Goal: Task Accomplishment & Management: Complete application form

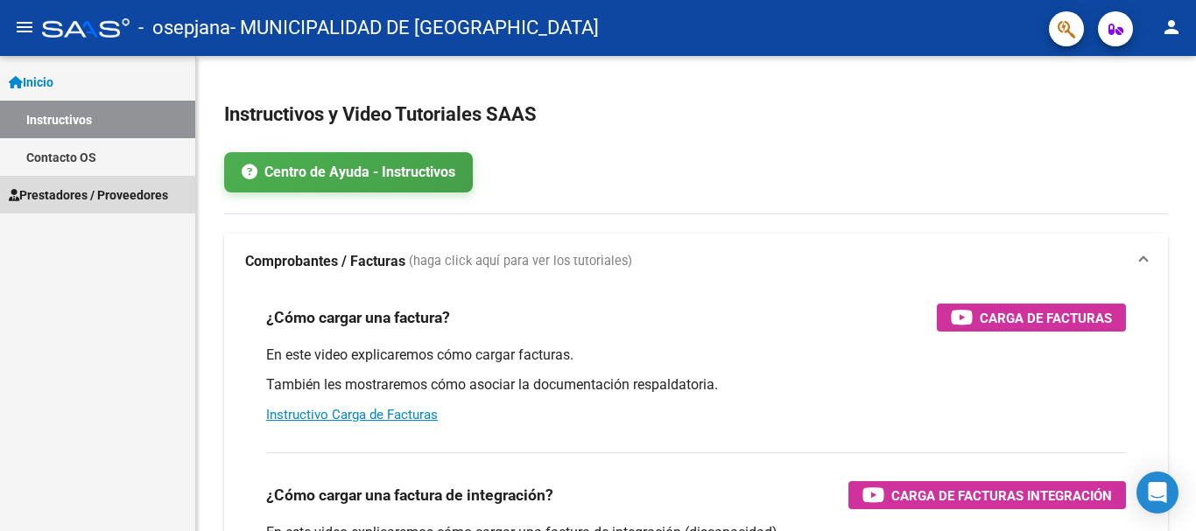
click at [47, 200] on span "Prestadores / Proveedores" at bounding box center [88, 195] width 159 height 19
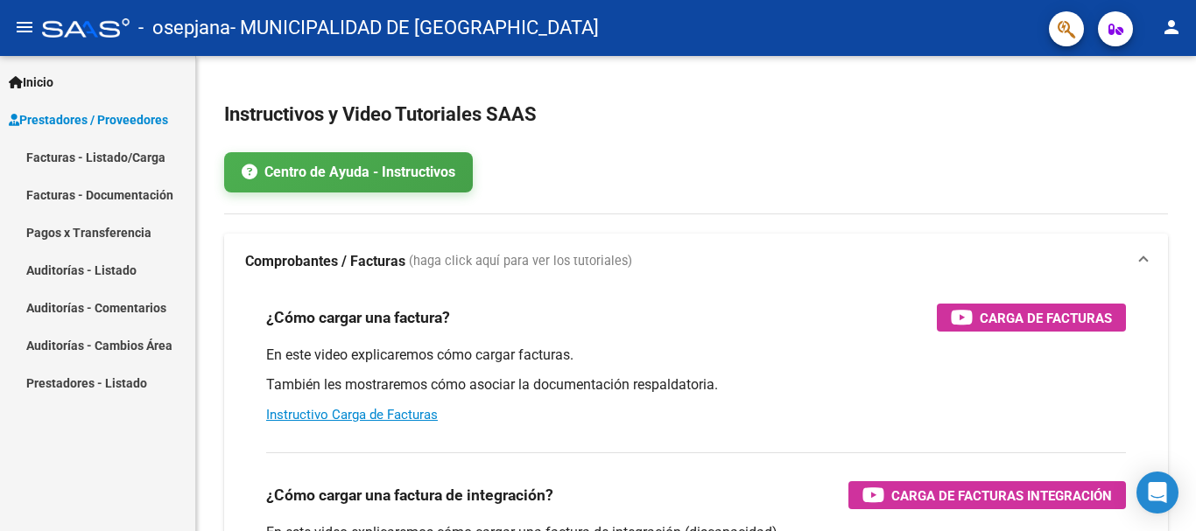
click at [105, 155] on link "Facturas - Listado/Carga" at bounding box center [97, 157] width 195 height 38
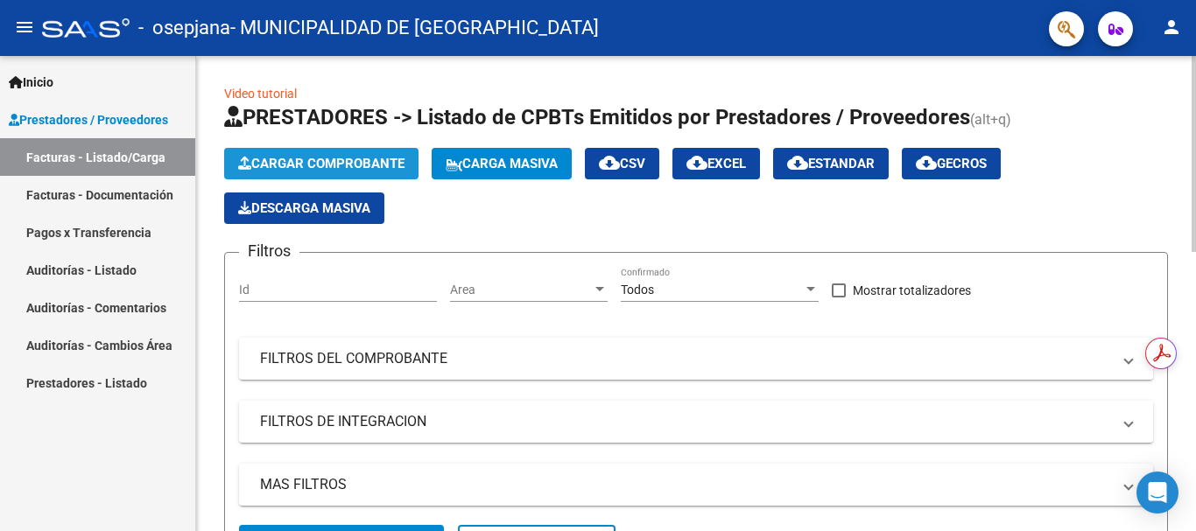
click at [348, 166] on span "Cargar Comprobante" at bounding box center [321, 164] width 166 height 16
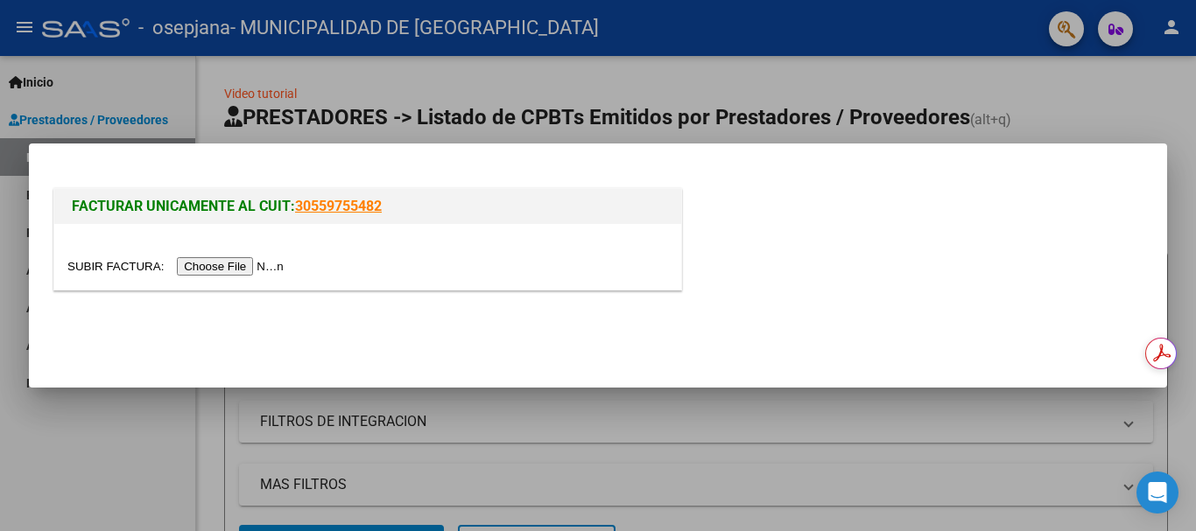
click at [203, 267] on input "file" at bounding box center [177, 266] width 221 height 18
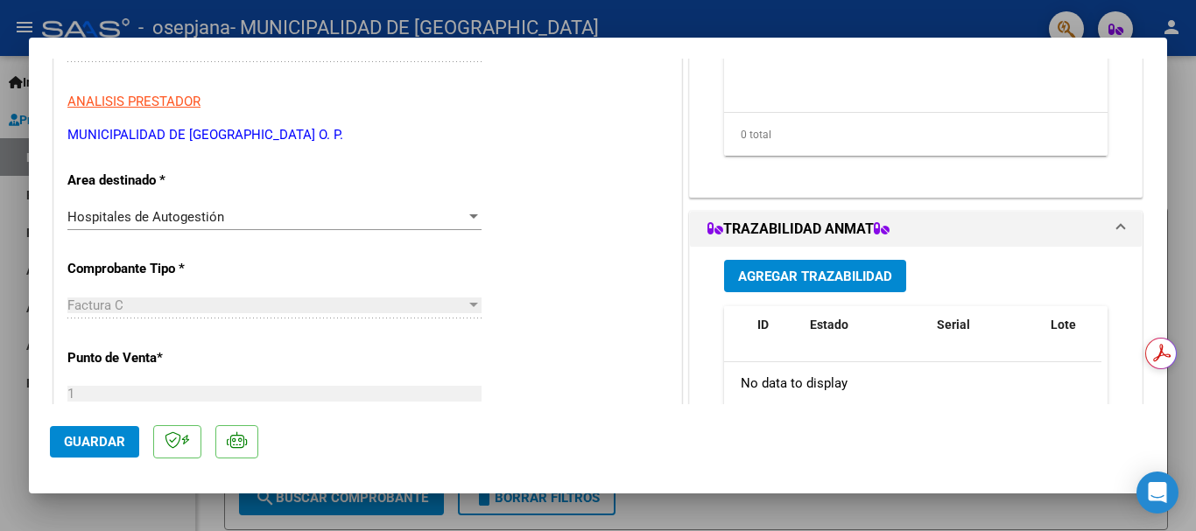
scroll to position [350, 0]
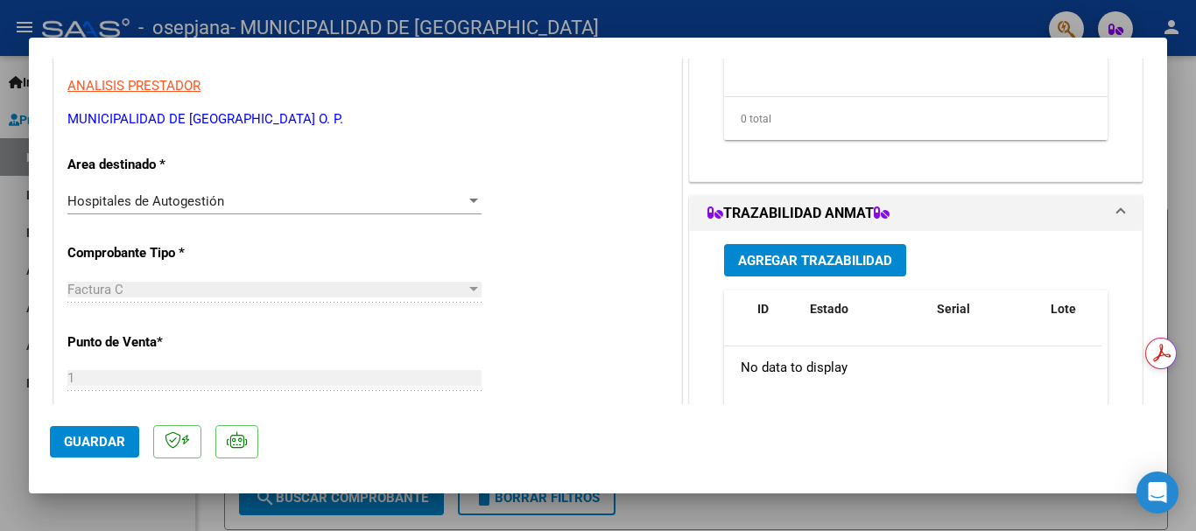
click at [202, 203] on span "Hospitales de Autogestión" at bounding box center [145, 201] width 157 height 16
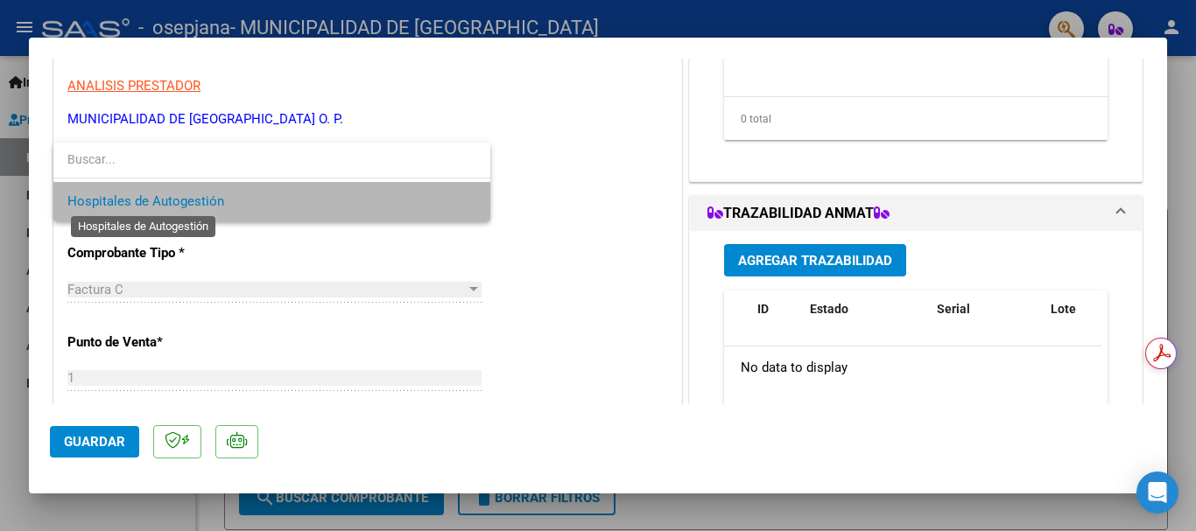
click at [202, 203] on span "Hospitales de Autogestión" at bounding box center [145, 201] width 157 height 16
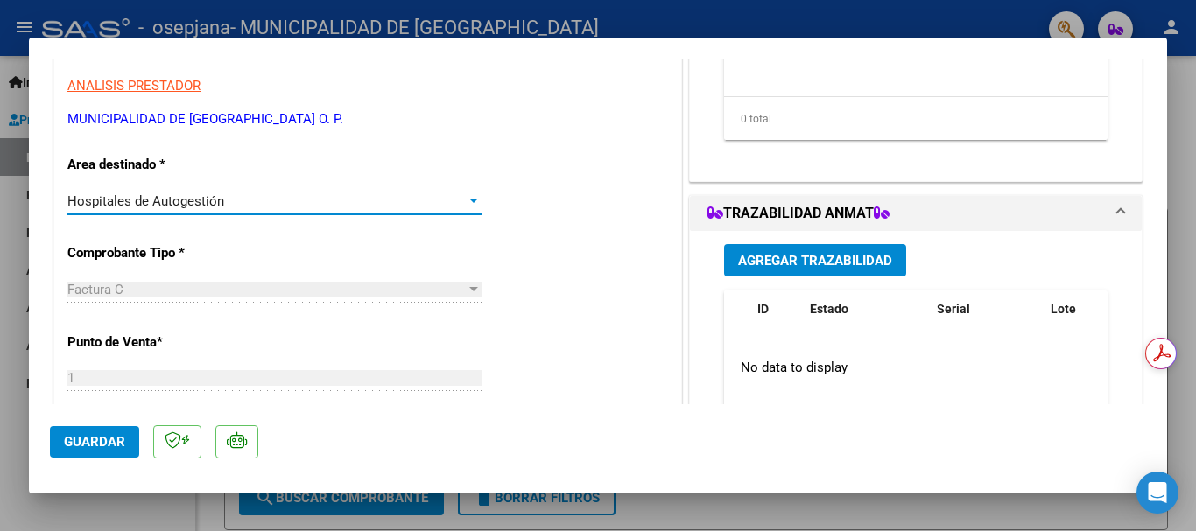
click at [222, 287] on div "Factura C" at bounding box center [266, 290] width 398 height 16
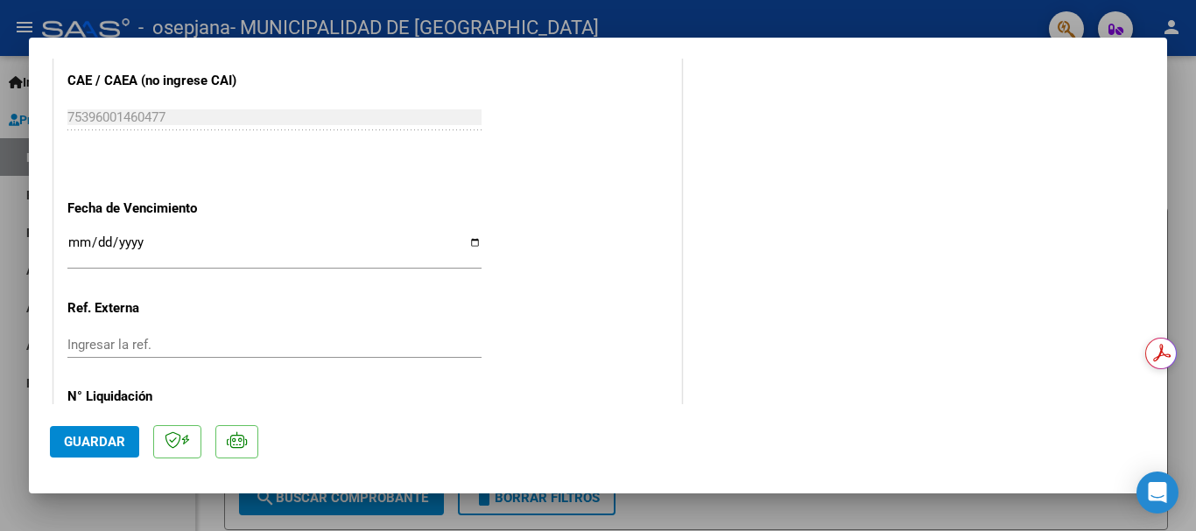
scroll to position [1050, 0]
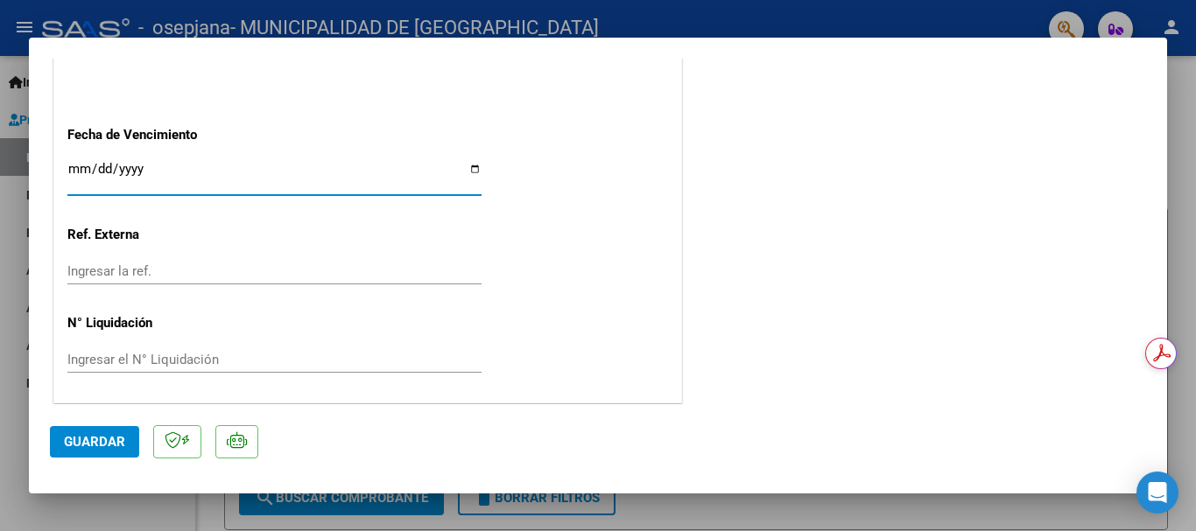
click at [178, 187] on input "Ingresar la fecha" at bounding box center [274, 176] width 414 height 28
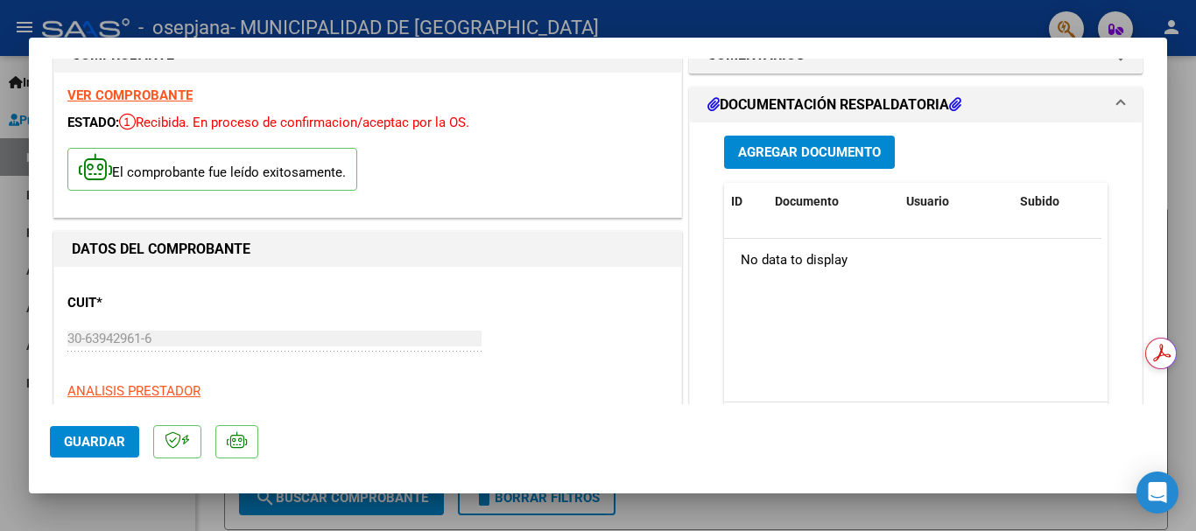
scroll to position [0, 0]
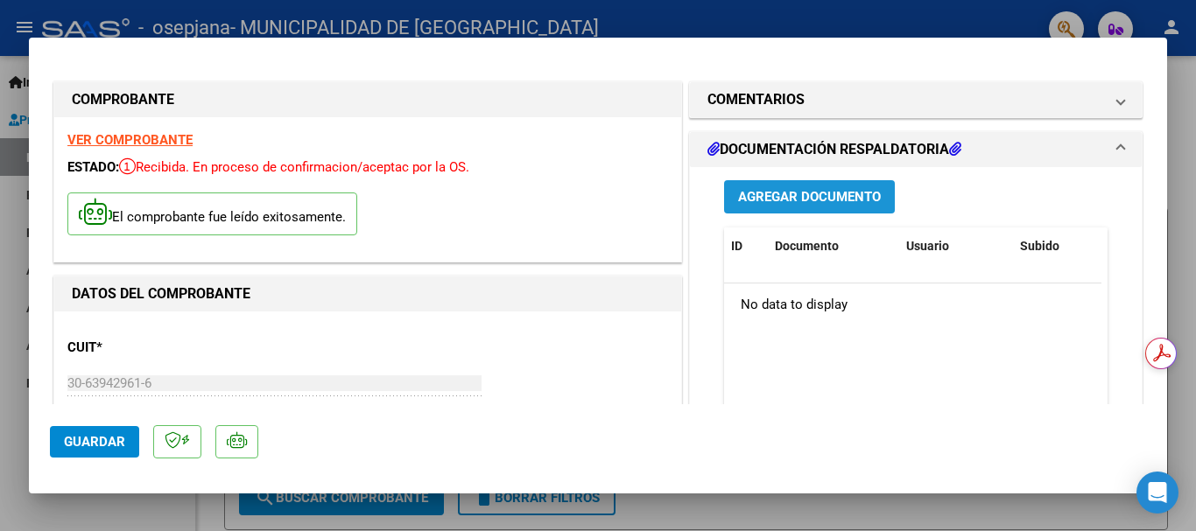
click at [763, 198] on span "Agregar Documento" at bounding box center [809, 198] width 143 height 16
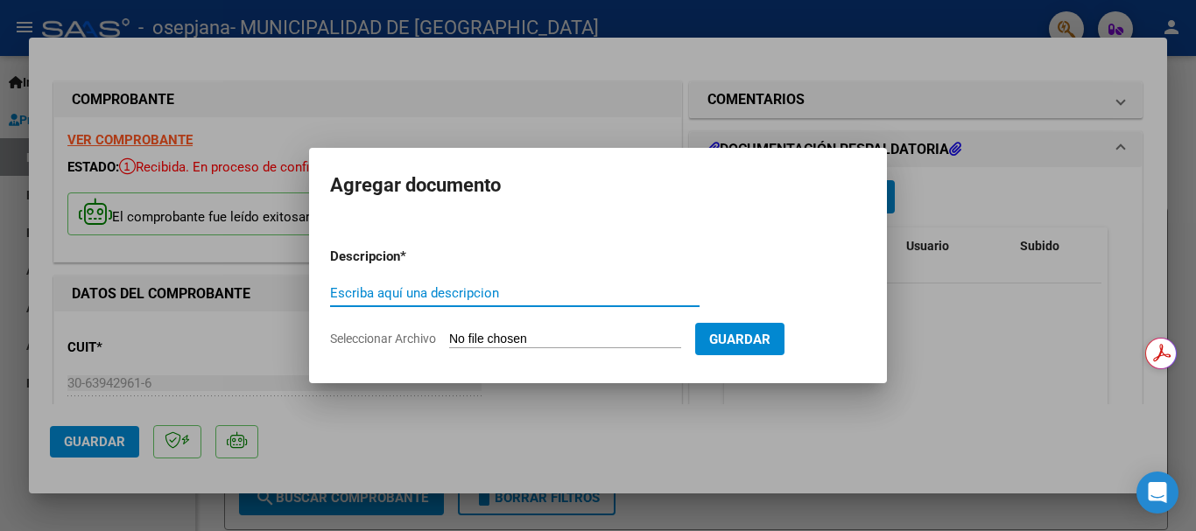
click at [467, 294] on input "Escriba aquí una descripcion" at bounding box center [514, 293] width 369 height 16
click at [615, 339] on input "Seleccionar Archivo" at bounding box center [565, 340] width 232 height 17
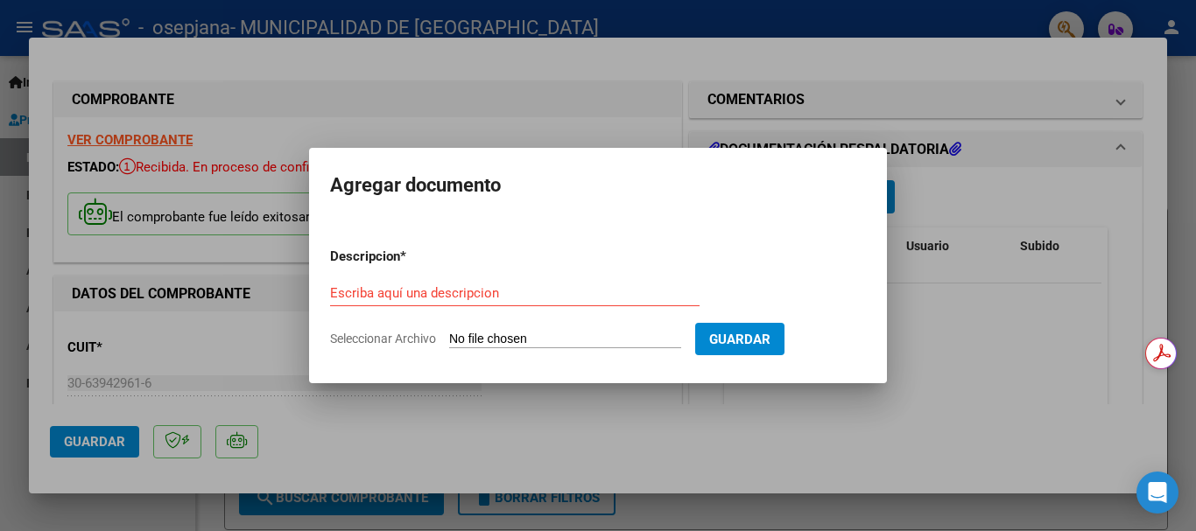
click at [628, 332] on input "Seleccionar Archivo" at bounding box center [565, 340] width 232 height 17
type input "C:\fakepath\osepjana julio.pdf"
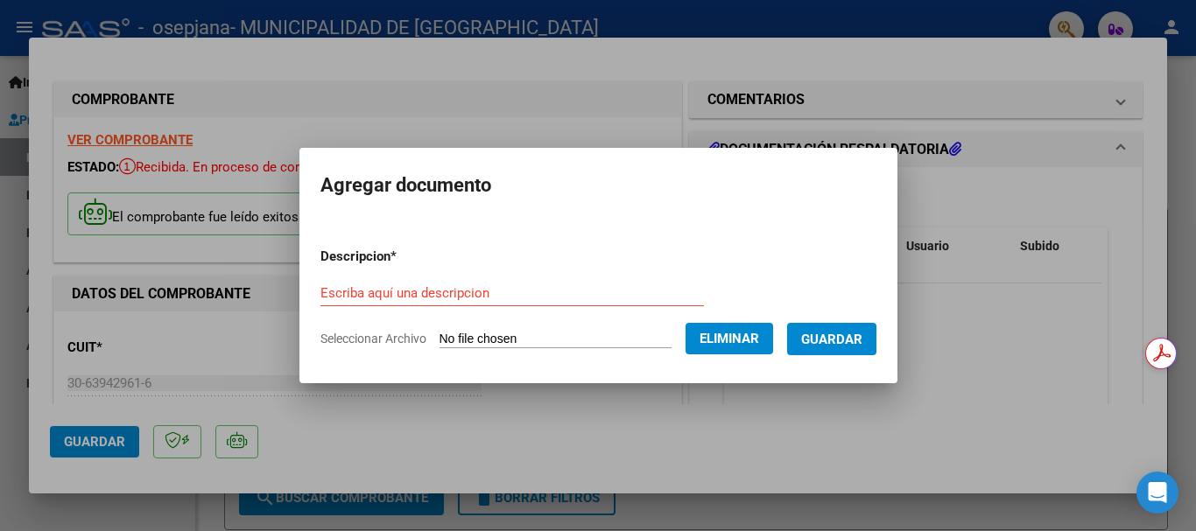
click at [862, 334] on span "Guardar" at bounding box center [831, 340] width 61 height 16
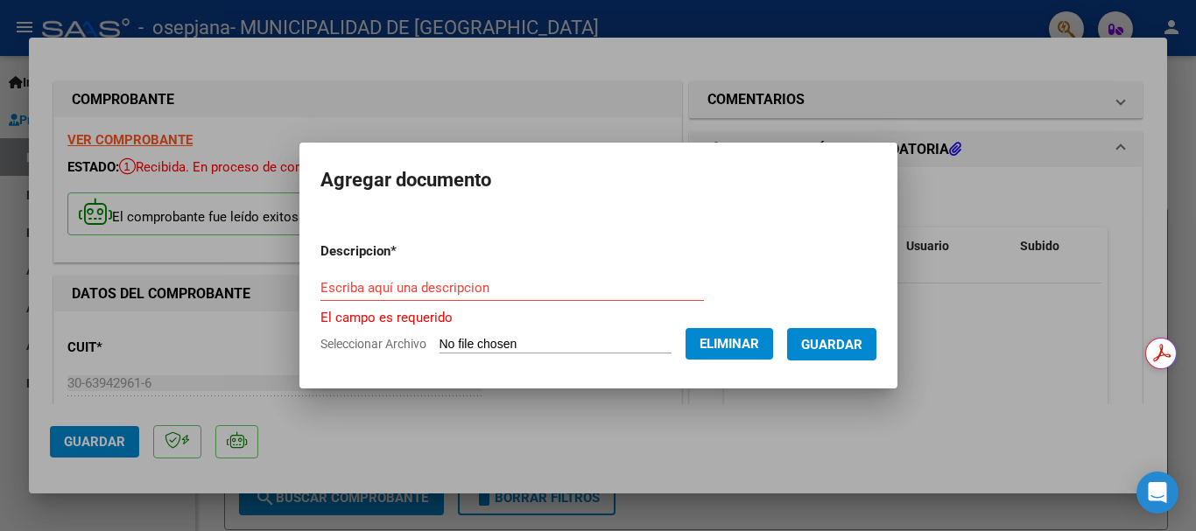
click at [444, 286] on input "Escriba aquí una descripcion" at bounding box center [511, 288] width 383 height 16
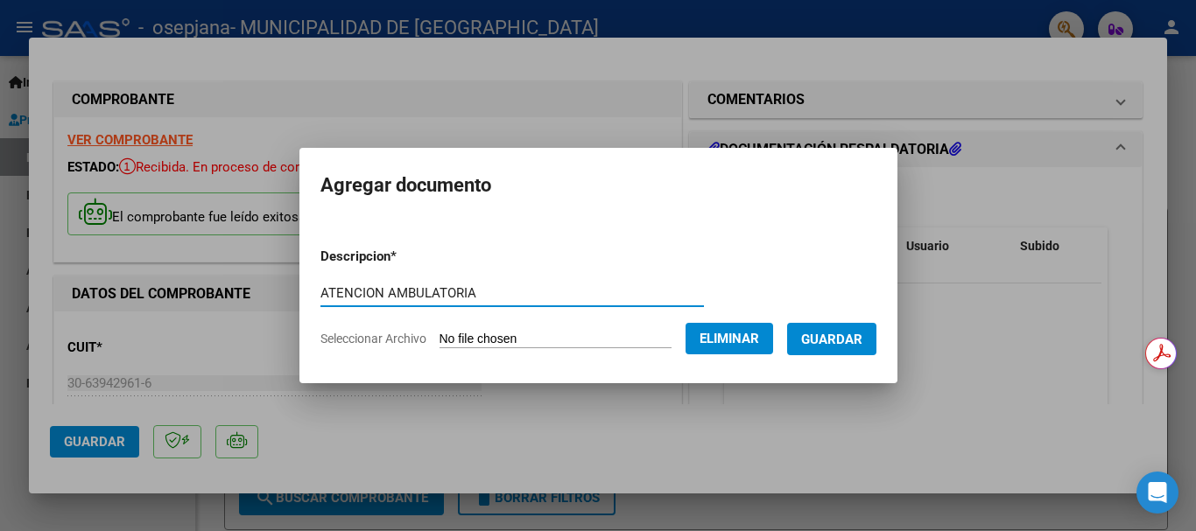
type input "ATENCION AMBULATORIA"
click at [854, 343] on span "Guardar" at bounding box center [831, 340] width 61 height 16
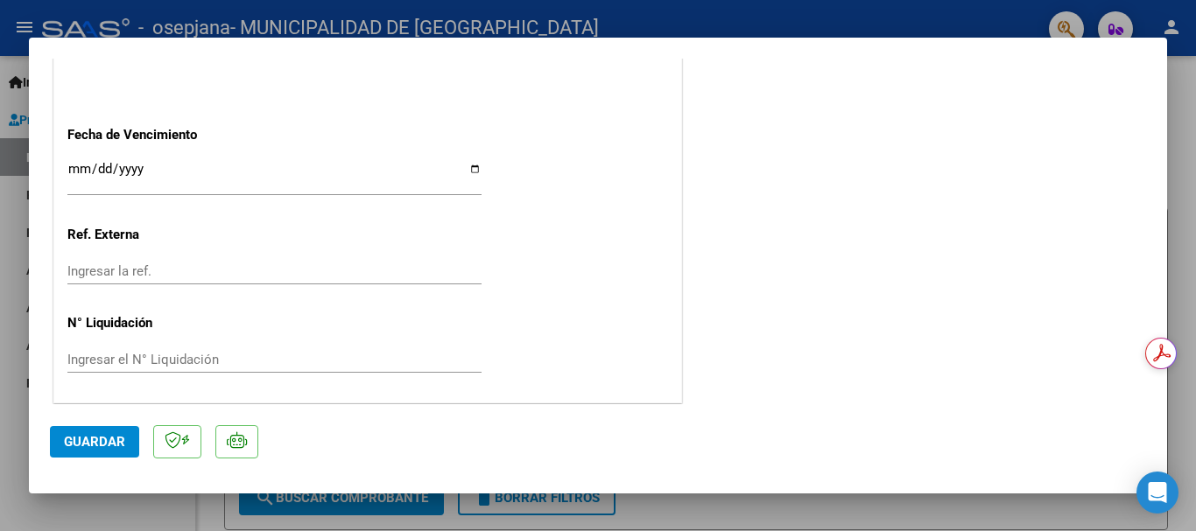
scroll to position [1053, 0]
click at [81, 436] on span "Guardar" at bounding box center [94, 442] width 61 height 16
click at [94, 450] on button "Guardar" at bounding box center [94, 442] width 89 height 32
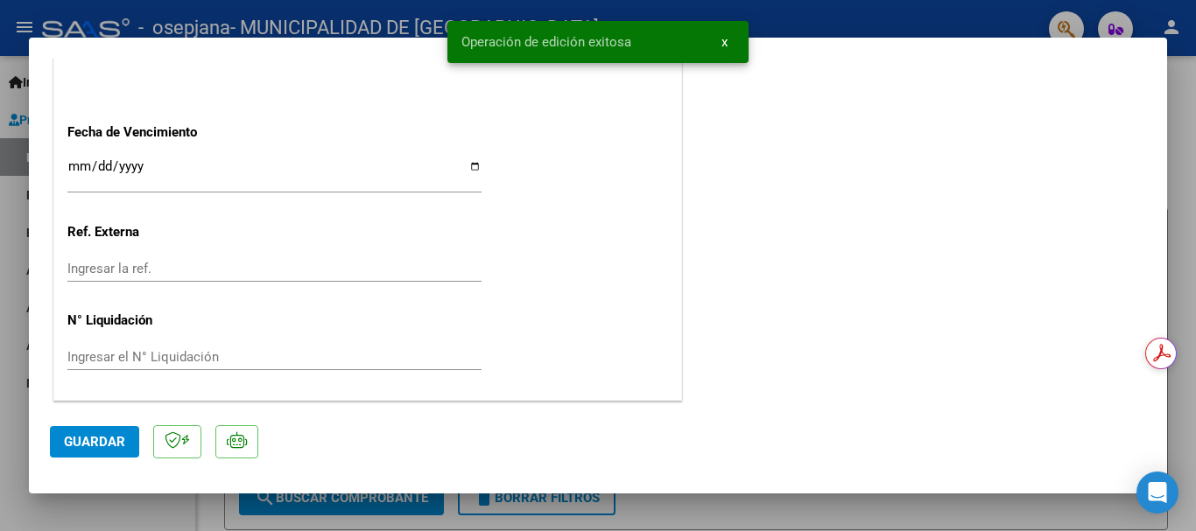
click at [714, 33] on button "x" at bounding box center [724, 42] width 34 height 32
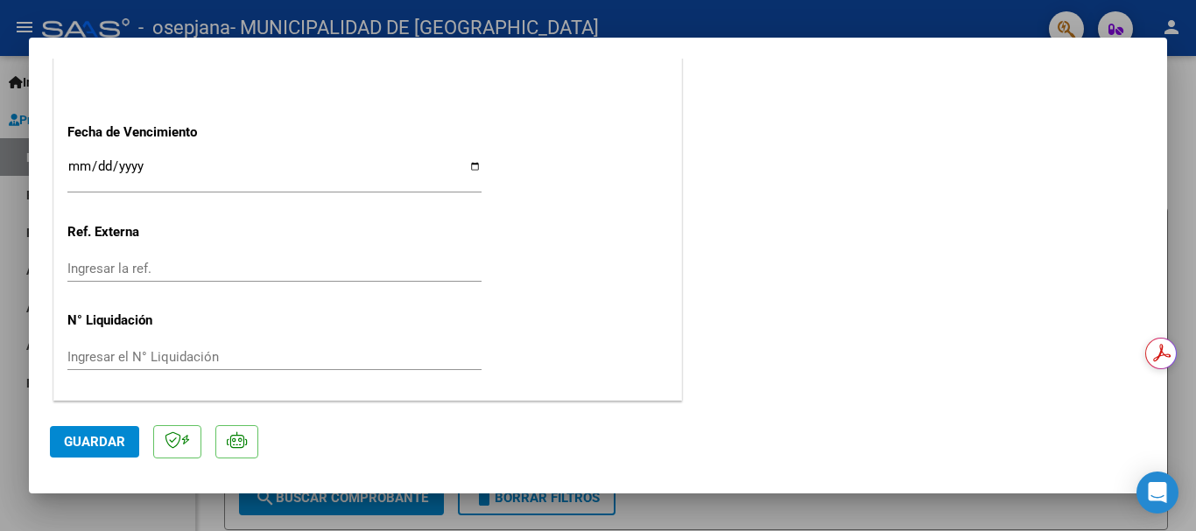
click at [1184, 159] on div at bounding box center [598, 265] width 1196 height 531
type input "$ 0,00"
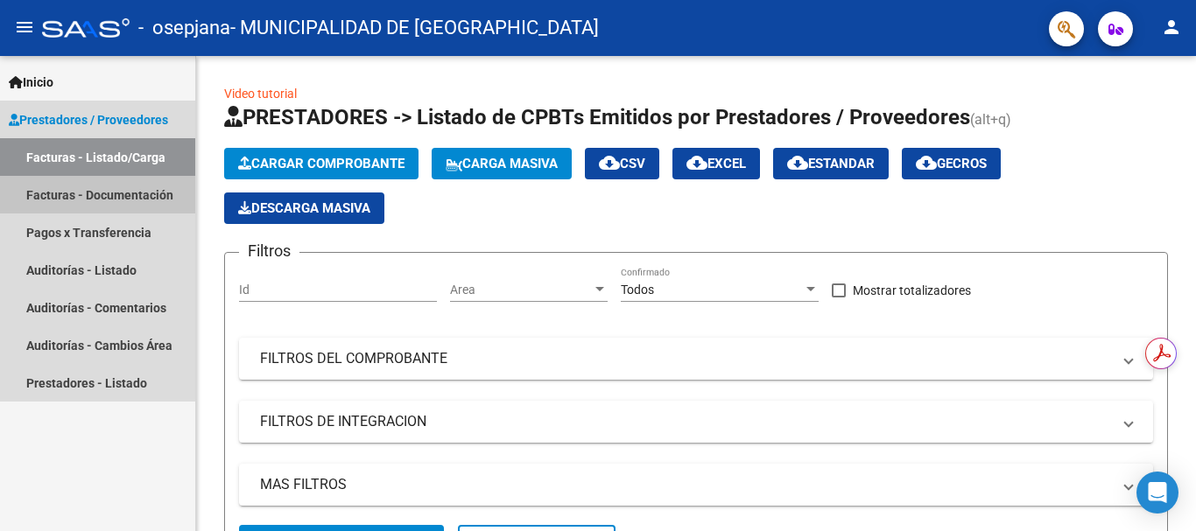
click at [68, 195] on link "Facturas - Documentación" at bounding box center [97, 195] width 195 height 38
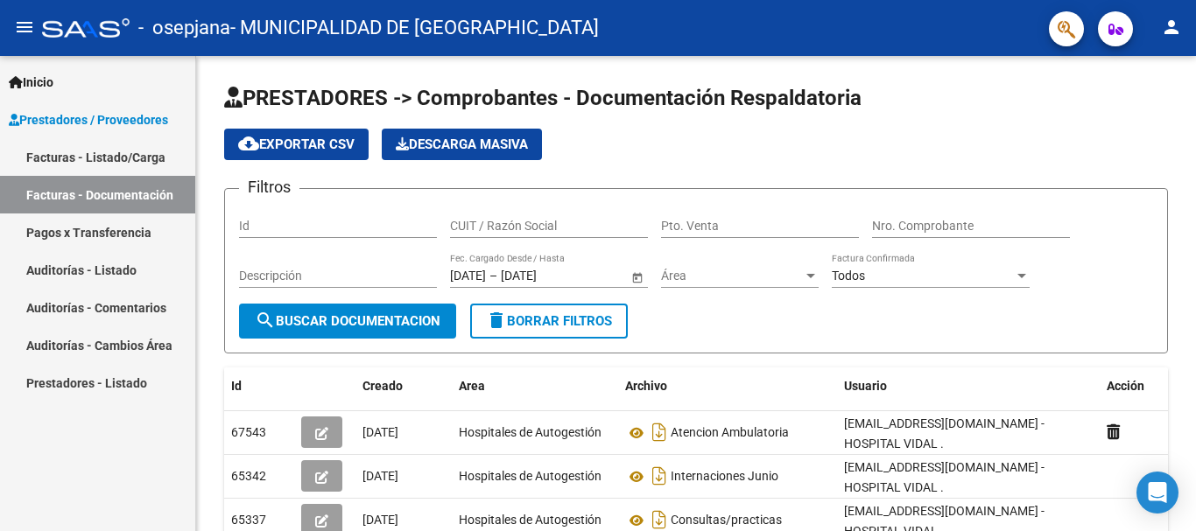
click at [98, 156] on link "Facturas - Listado/Carga" at bounding box center [97, 157] width 195 height 38
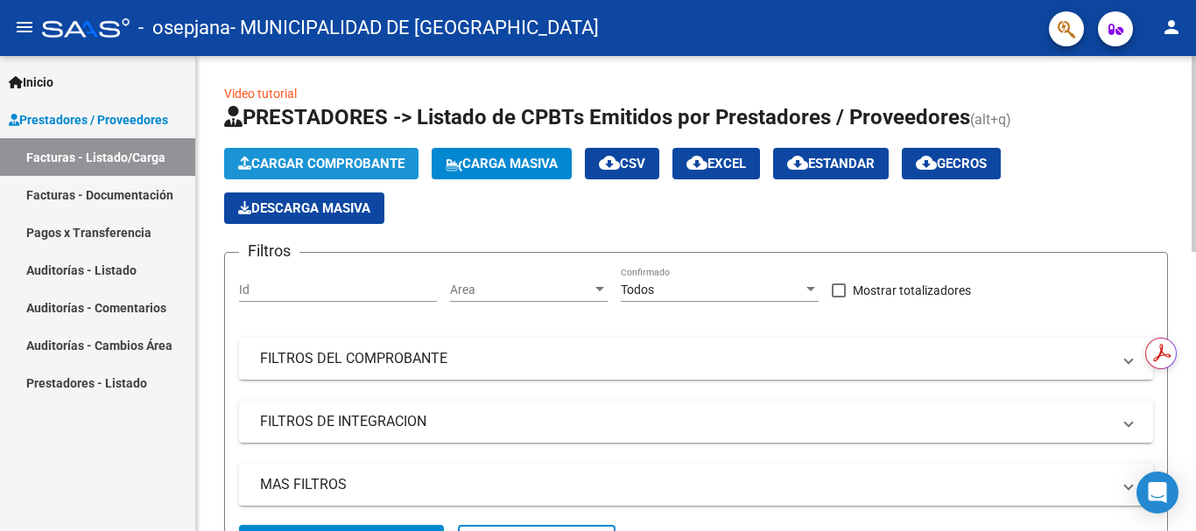
click at [326, 159] on span "Cargar Comprobante" at bounding box center [321, 164] width 166 height 16
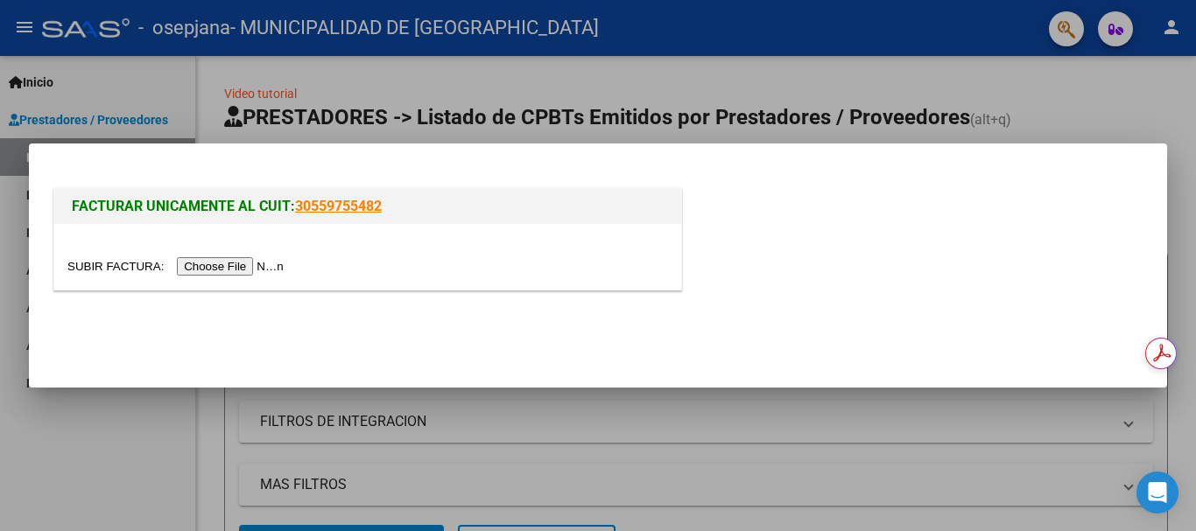
click at [243, 270] on input "file" at bounding box center [177, 266] width 221 height 18
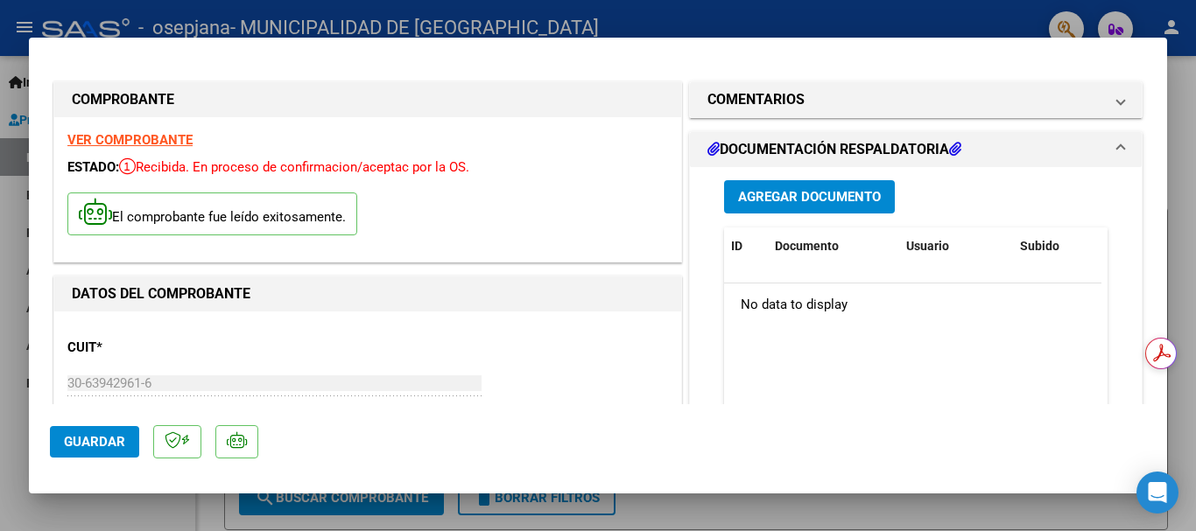
click at [852, 144] on h1 "DOCUMENTACIÓN RESPALDATORIA" at bounding box center [834, 149] width 254 height 21
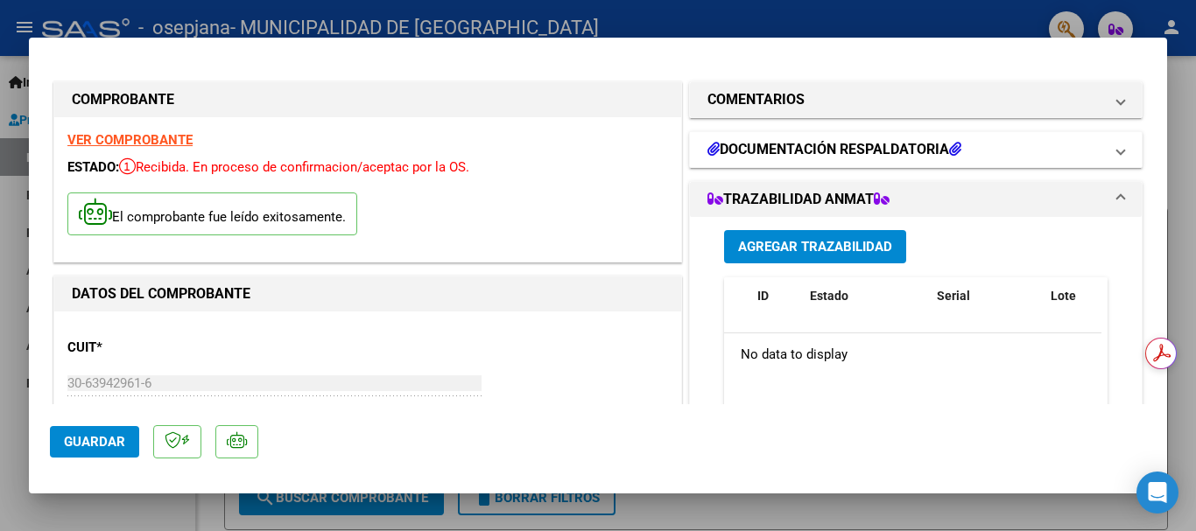
click at [749, 141] on h1 "DOCUMENTACIÓN RESPALDATORIA" at bounding box center [834, 149] width 254 height 21
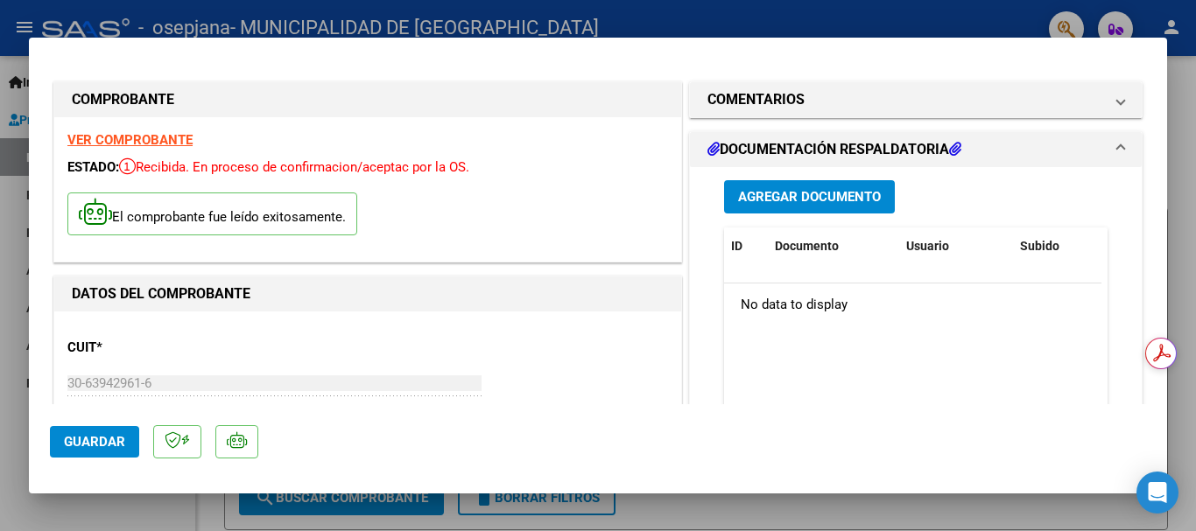
click at [751, 192] on span "Agregar Documento" at bounding box center [809, 198] width 143 height 16
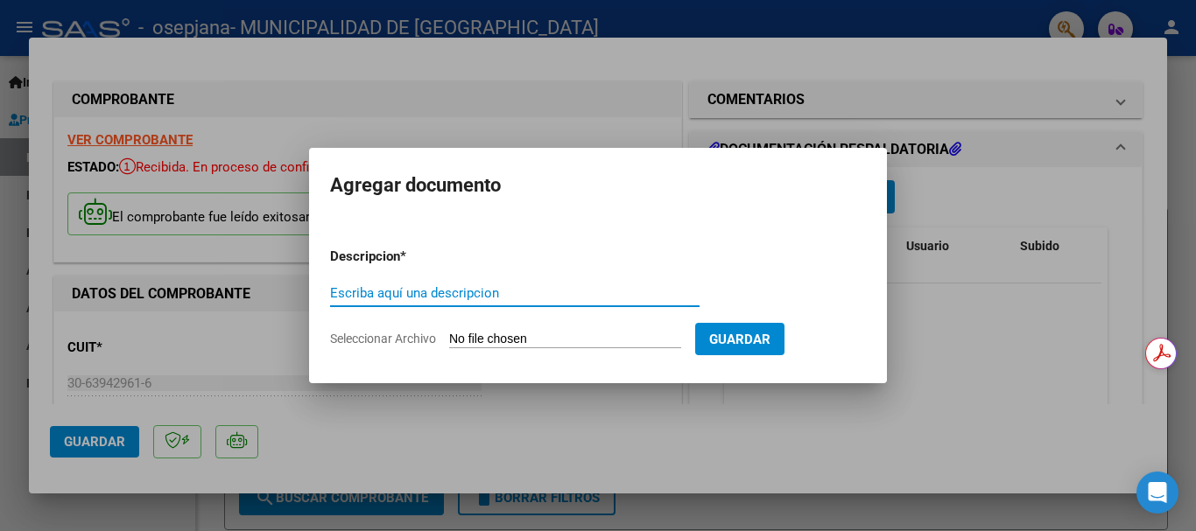
click at [605, 333] on input "Seleccionar Archivo" at bounding box center [565, 340] width 232 height 17
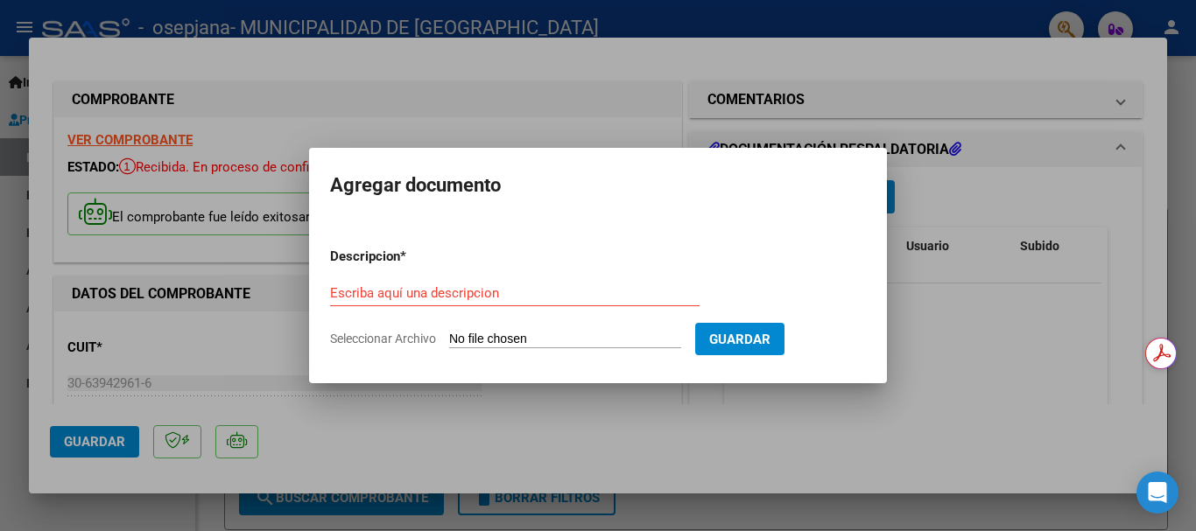
type input "C:\fakepath\Internaciones junio [PERSON_NAME] (1).pdf"
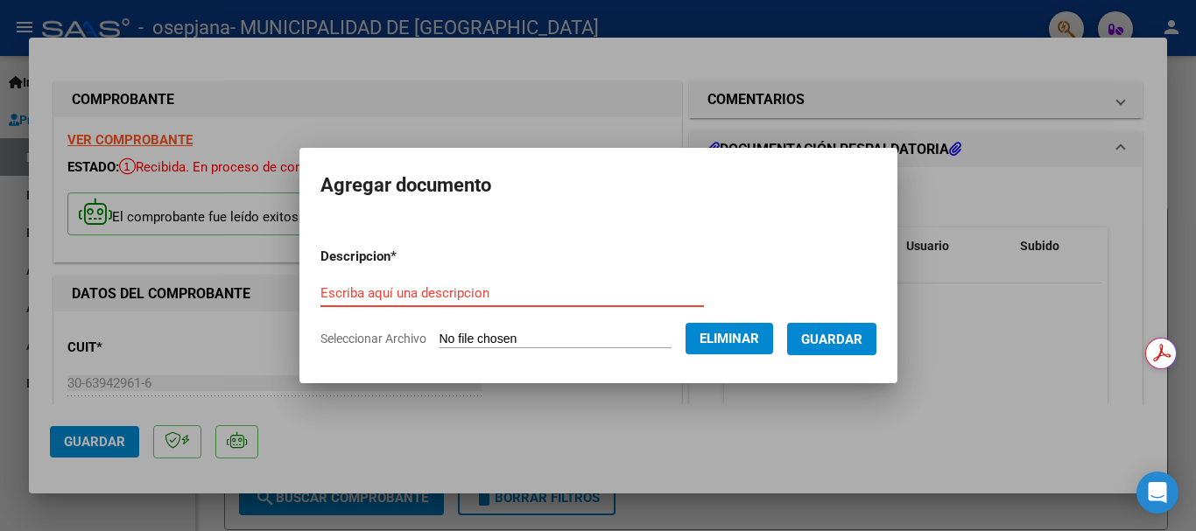
click at [474, 287] on input "Escriba aquí una descripcion" at bounding box center [511, 293] width 383 height 16
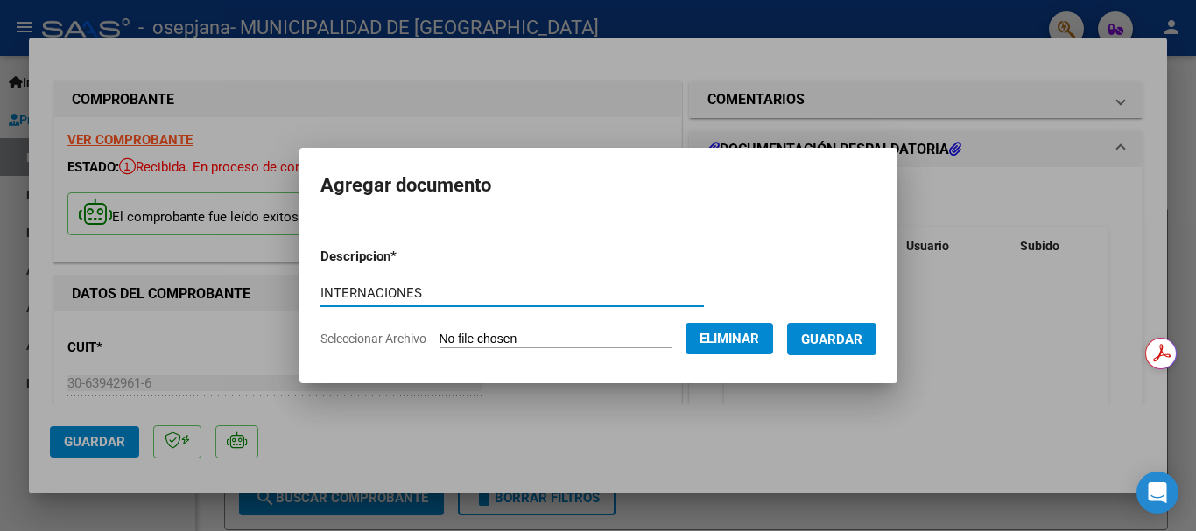
type input "INTERNACIONES"
click at [854, 340] on span "Guardar" at bounding box center [831, 340] width 61 height 16
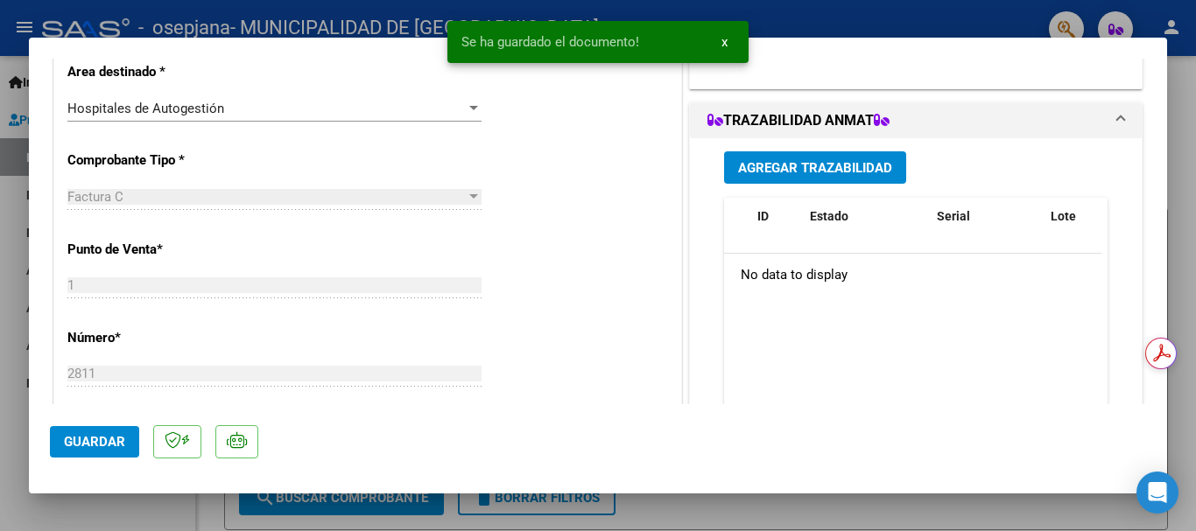
scroll to position [525, 0]
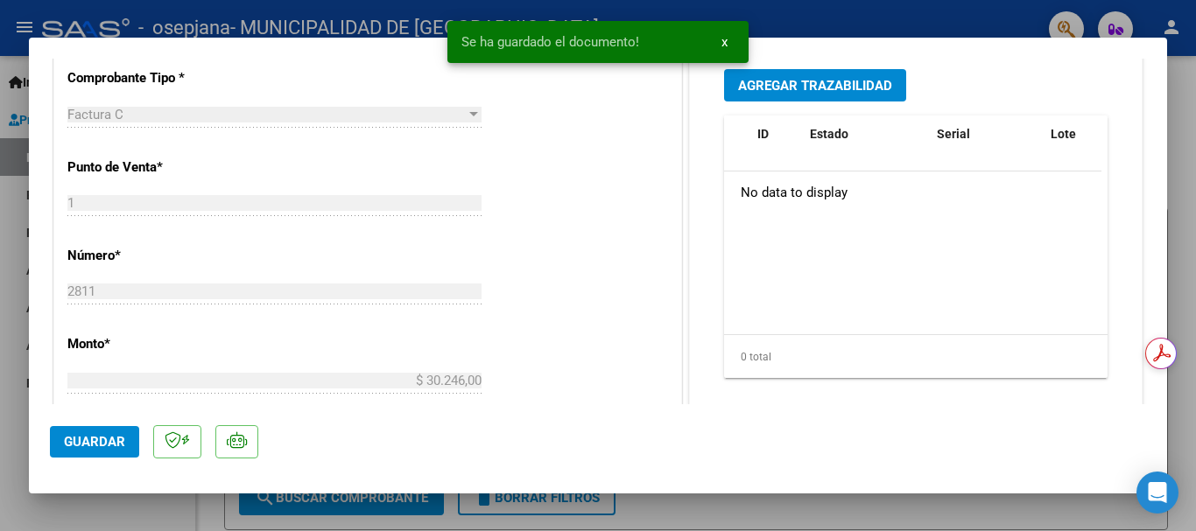
click at [99, 440] on span "Guardar" at bounding box center [94, 442] width 61 height 16
click at [732, 39] on button "x" at bounding box center [724, 42] width 34 height 32
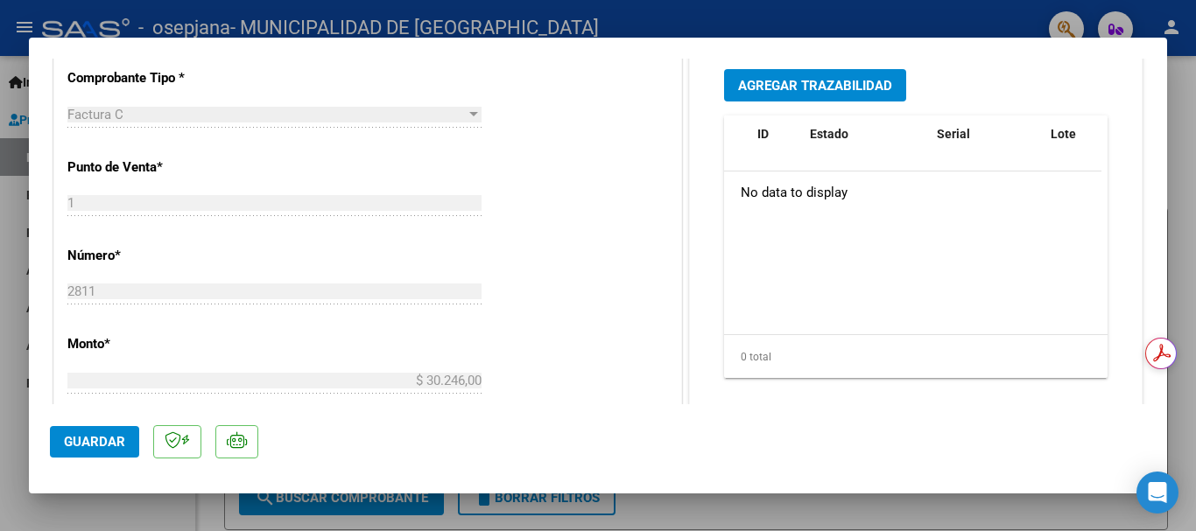
click at [1195, 111] on div at bounding box center [598, 265] width 1196 height 531
type input "$ 0,00"
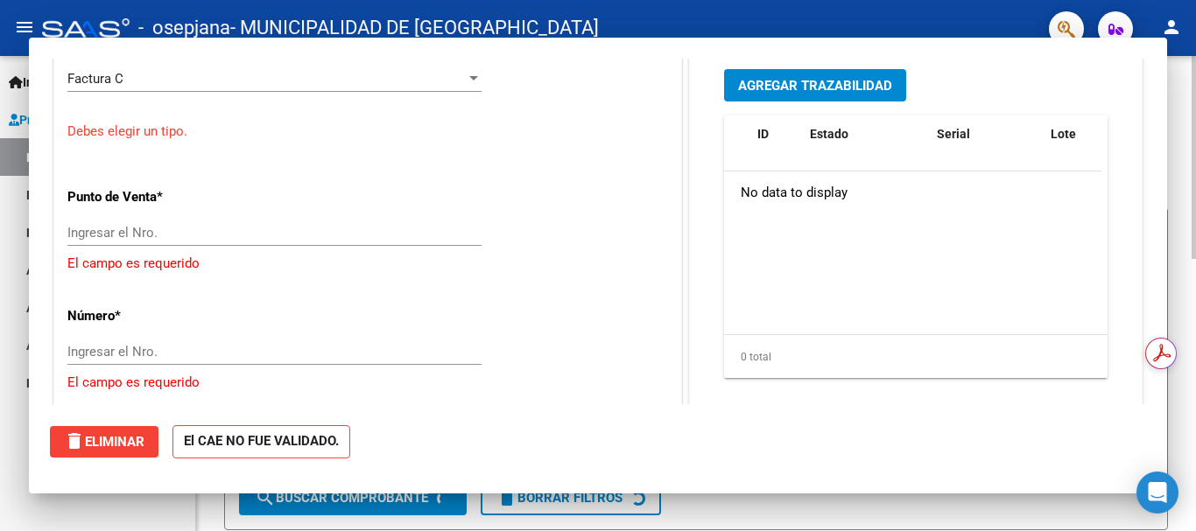
scroll to position [472, 0]
